Goal: Task Accomplishment & Management: Complete application form

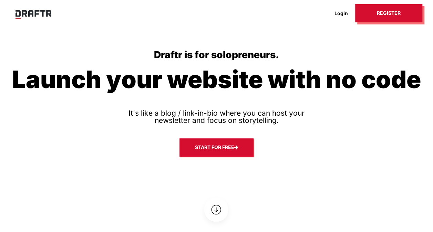
click at [189, 147] on link "Start for free" at bounding box center [216, 147] width 74 height 18
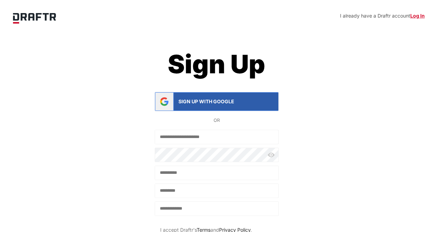
click at [221, 105] on div "Sign up with Google" at bounding box center [216, 102] width 123 height 18
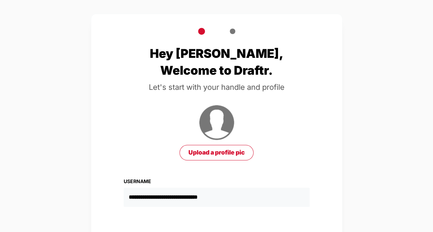
scroll to position [59, 0]
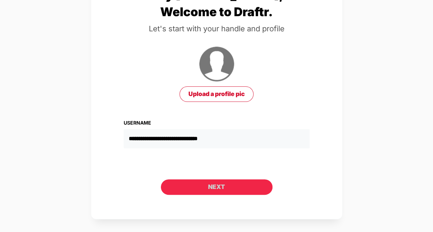
click at [235, 188] on button "Next" at bounding box center [217, 186] width 112 height 15
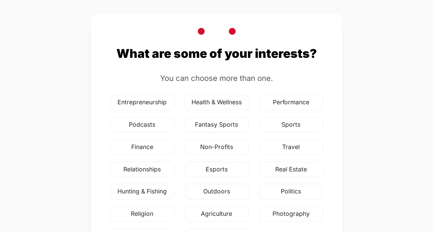
click at [139, 100] on span "Entrepreneurship" at bounding box center [142, 102] width 64 height 15
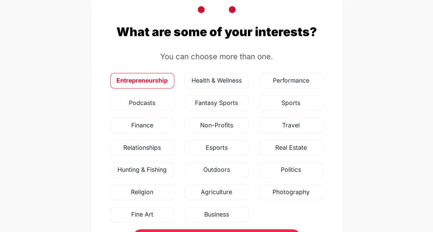
scroll to position [60, 0]
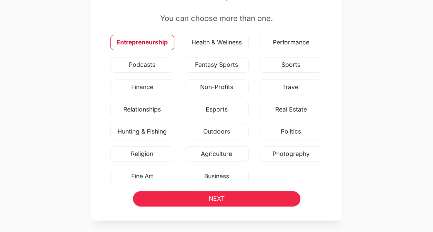
click at [193, 194] on button "NEXT" at bounding box center [216, 198] width 167 height 15
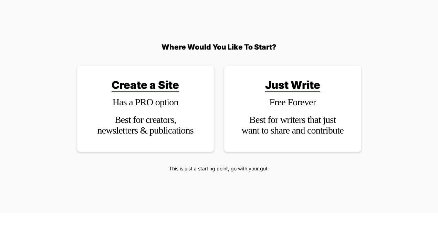
click at [278, 112] on div "Just Write Free Forever Best for writers that just want to share and contribute" at bounding box center [292, 109] width 137 height 86
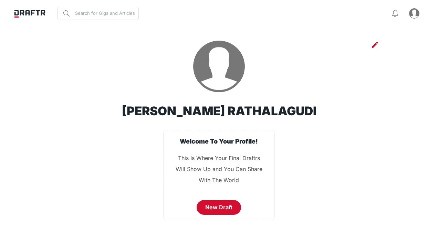
click at [224, 211] on button "New Draft" at bounding box center [219, 207] width 44 height 15
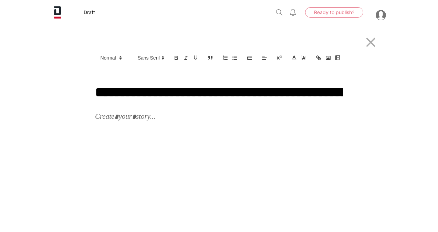
scroll to position [0, 1473]
type input "**********"
